Goal: Transaction & Acquisition: Download file/media

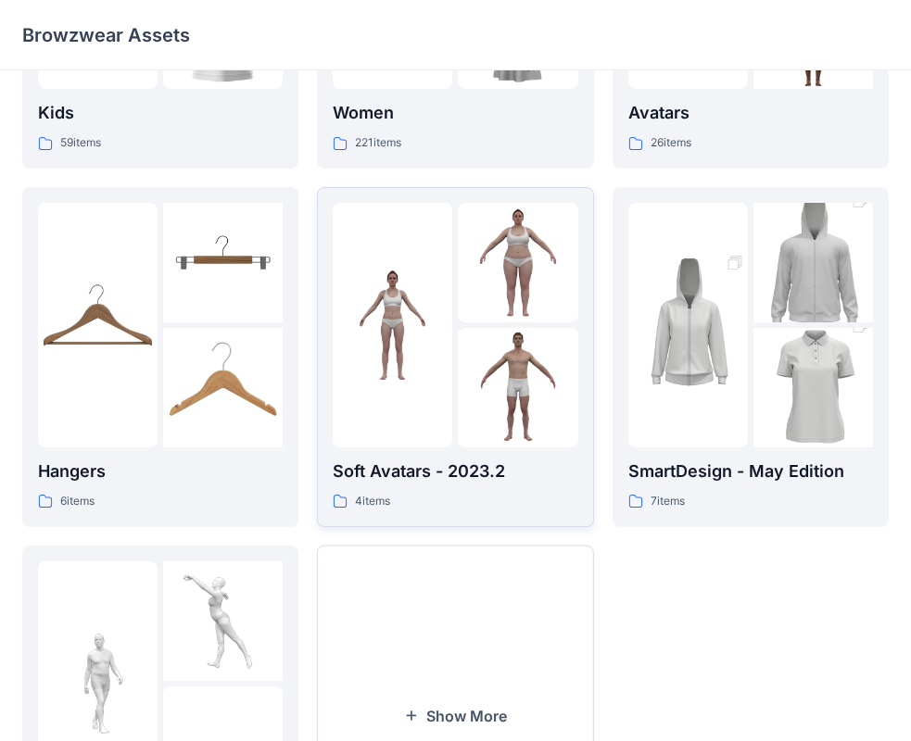
scroll to position [278, 0]
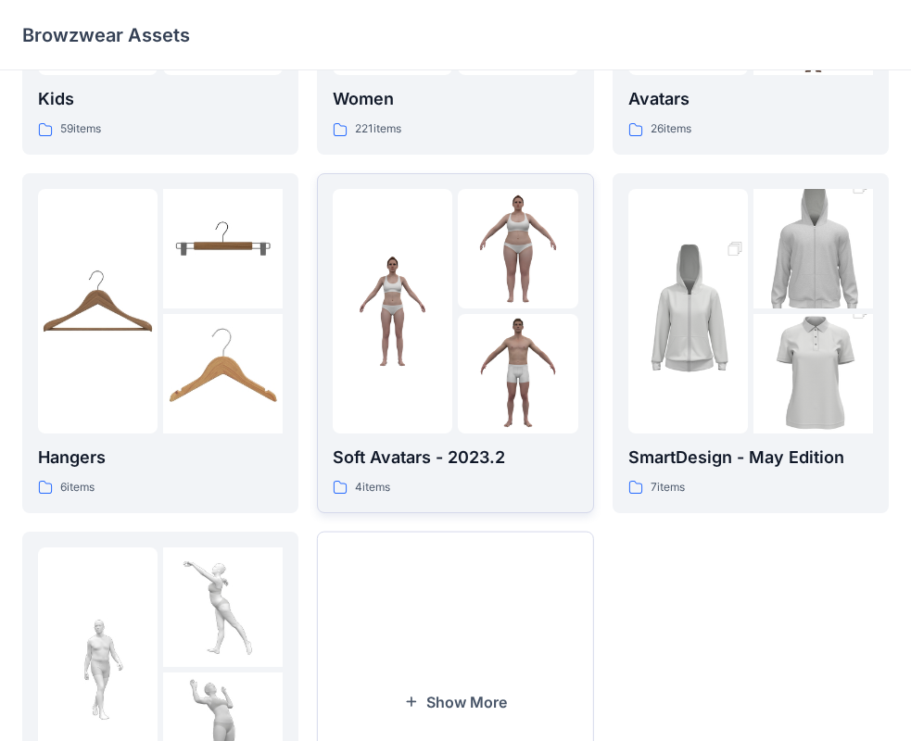
click at [444, 293] on img at bounding box center [393, 311] width 120 height 120
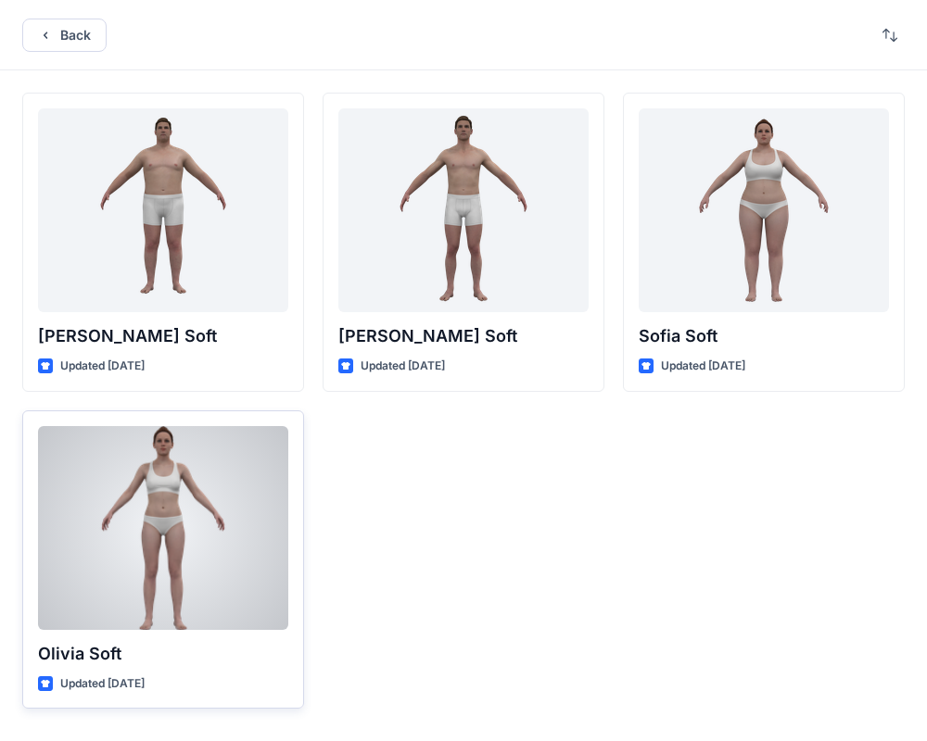
click at [124, 551] on div at bounding box center [163, 528] width 250 height 204
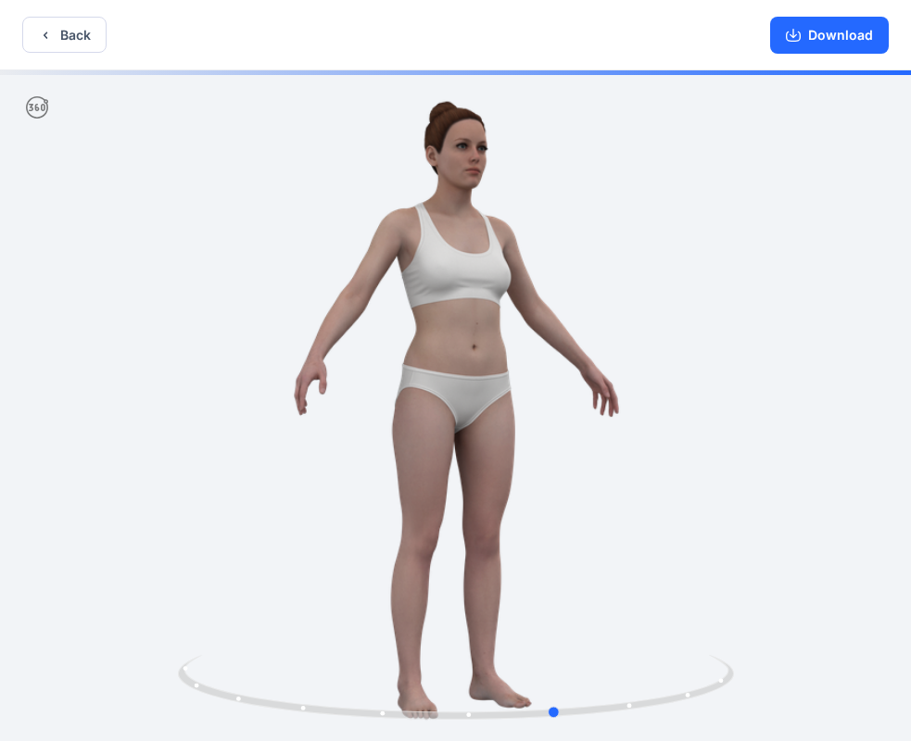
drag, startPoint x: 631, startPoint y: 401, endPoint x: 729, endPoint y: 392, distance: 98.6
click at [729, 392] on div at bounding box center [455, 407] width 911 height 675
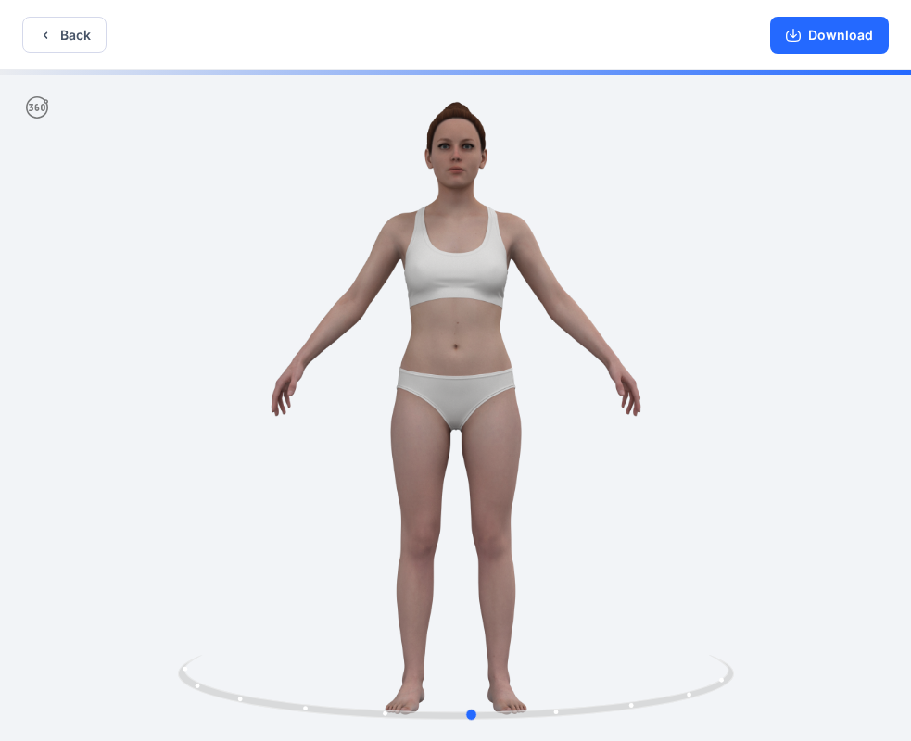
drag, startPoint x: 596, startPoint y: 416, endPoint x: 510, endPoint y: 397, distance: 88.3
click at [510, 397] on div at bounding box center [455, 407] width 911 height 675
click at [833, 26] on button "Download" at bounding box center [829, 35] width 119 height 37
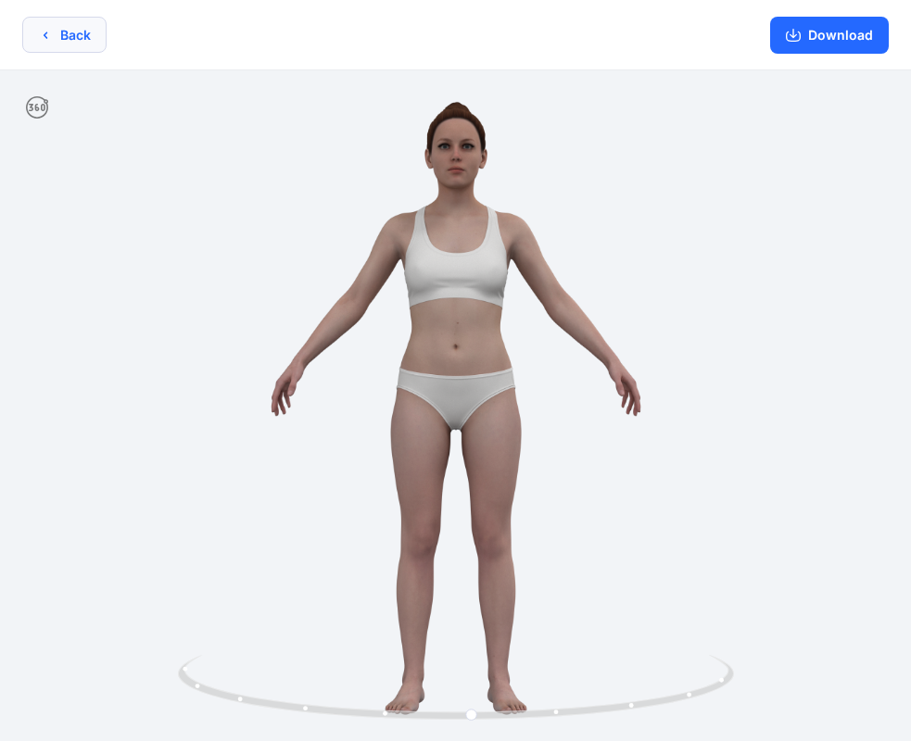
click at [74, 39] on button "Back" at bounding box center [64, 35] width 84 height 36
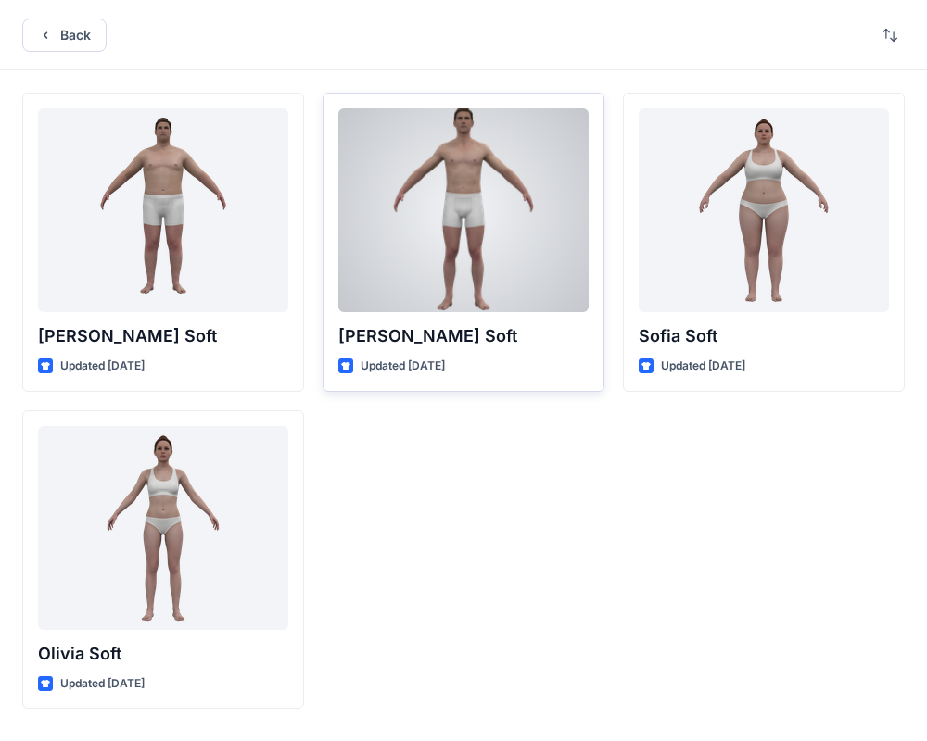
click at [462, 188] on div at bounding box center [463, 210] width 250 height 204
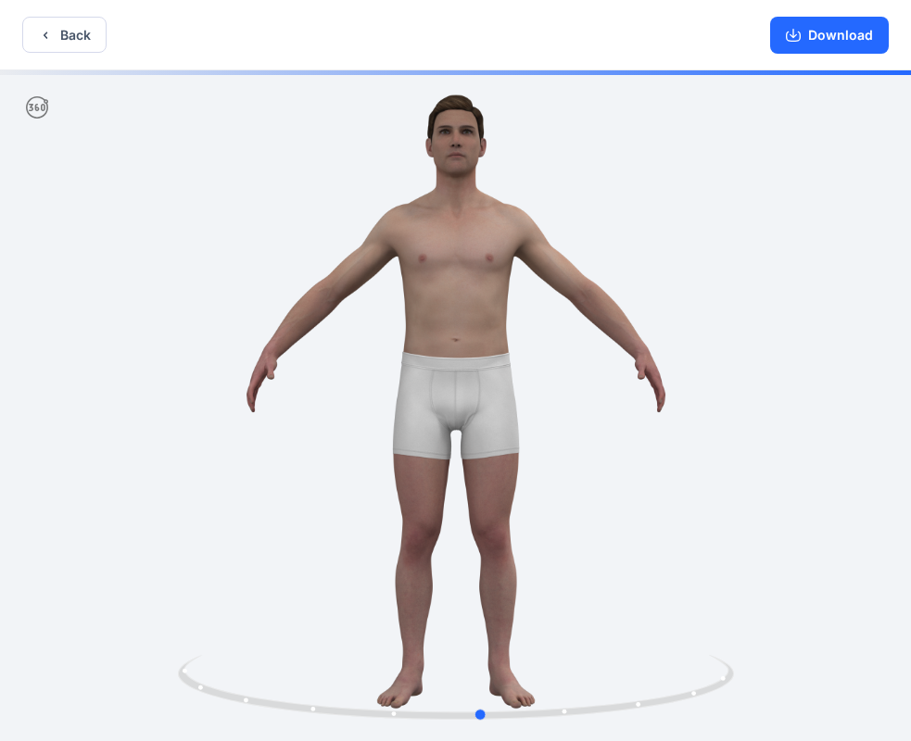
drag, startPoint x: 597, startPoint y: 421, endPoint x: 623, endPoint y: 415, distance: 26.5
click at [623, 415] on div at bounding box center [455, 407] width 911 height 675
drag, startPoint x: 681, startPoint y: 710, endPoint x: 563, endPoint y: 664, distance: 126.1
click at [563, 664] on icon at bounding box center [458, 689] width 561 height 69
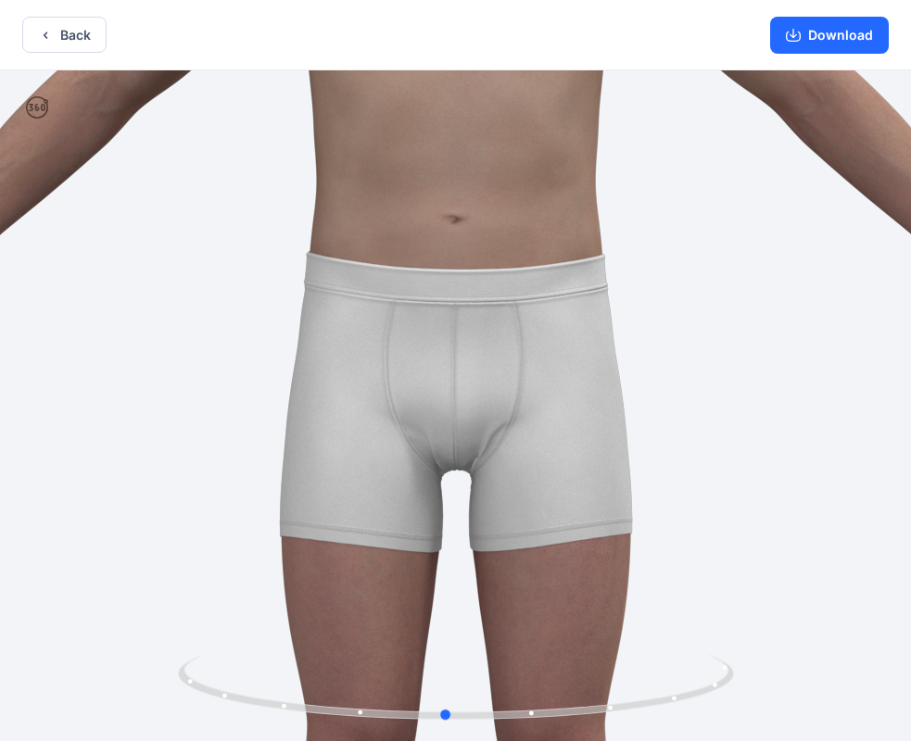
drag, startPoint x: 649, startPoint y: 700, endPoint x: 622, endPoint y: 653, distance: 54.0
click at [622, 653] on div at bounding box center [456, 698] width 556 height 93
click at [844, 31] on button "Download" at bounding box center [829, 35] width 119 height 37
